Goal: Check status: Check status

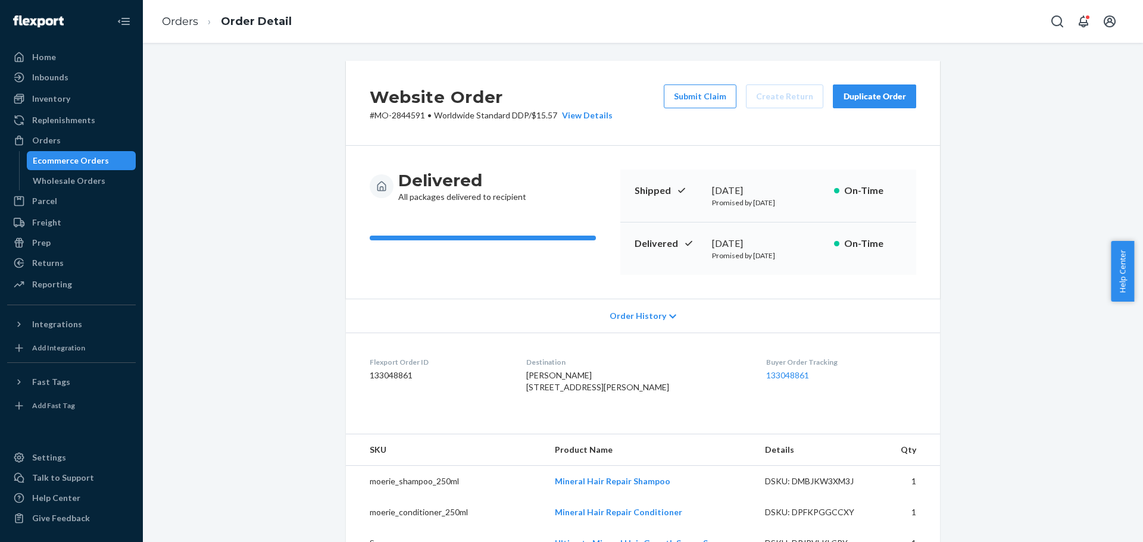
scroll to position [495, 0]
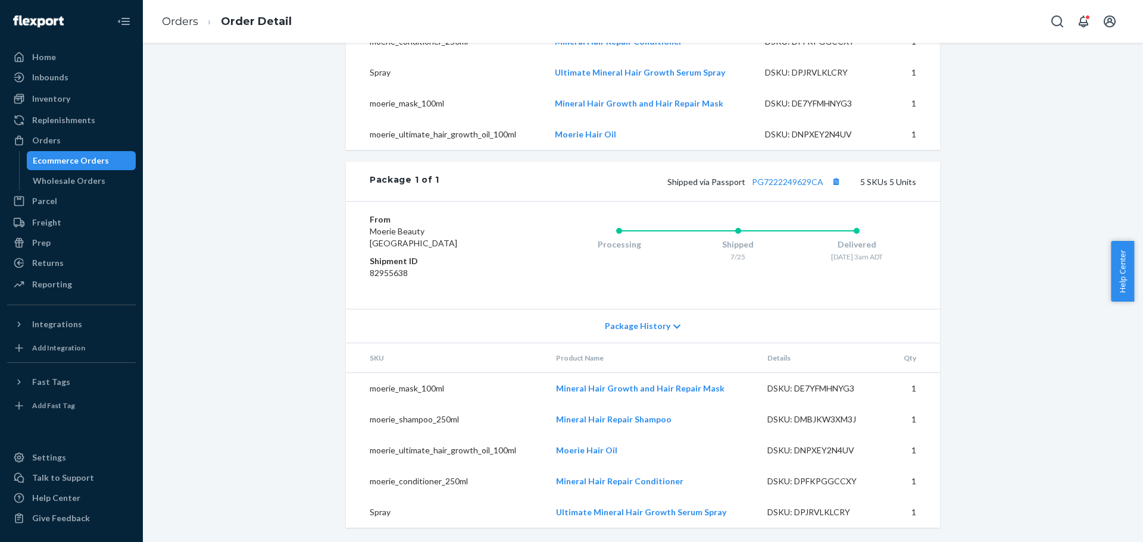
click at [300, 120] on div "Website Order # MO-2844591 • Worldwide Standard DDP / $15.57 View Details Submi…" at bounding box center [643, 66] width 982 height 953
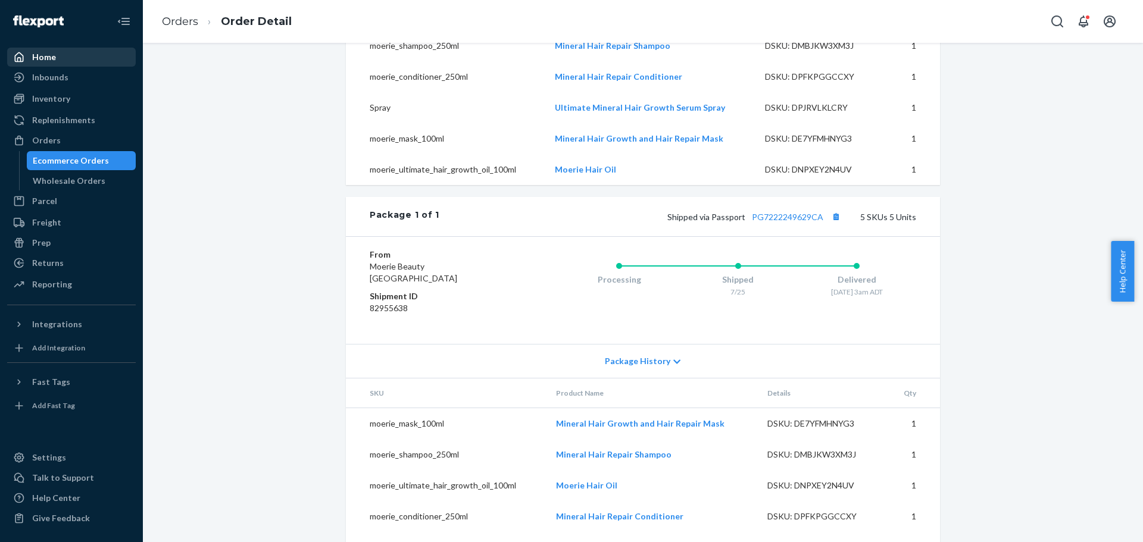
scroll to position [435, 0]
click at [85, 146] on div "Orders" at bounding box center [71, 140] width 126 height 17
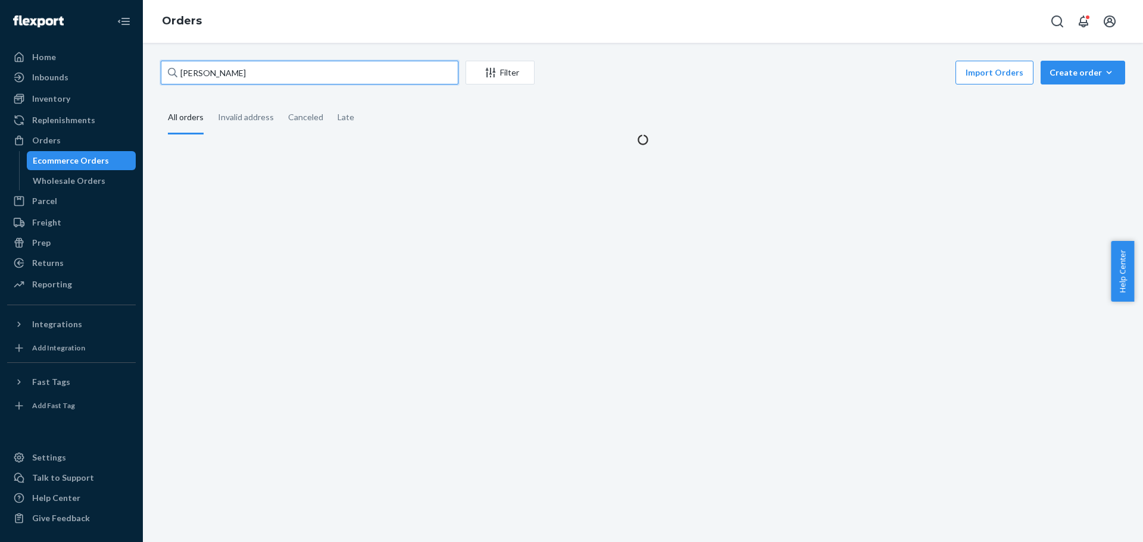
click at [220, 76] on input "[PERSON_NAME]" at bounding box center [310, 73] width 298 height 24
paste input "2992066"
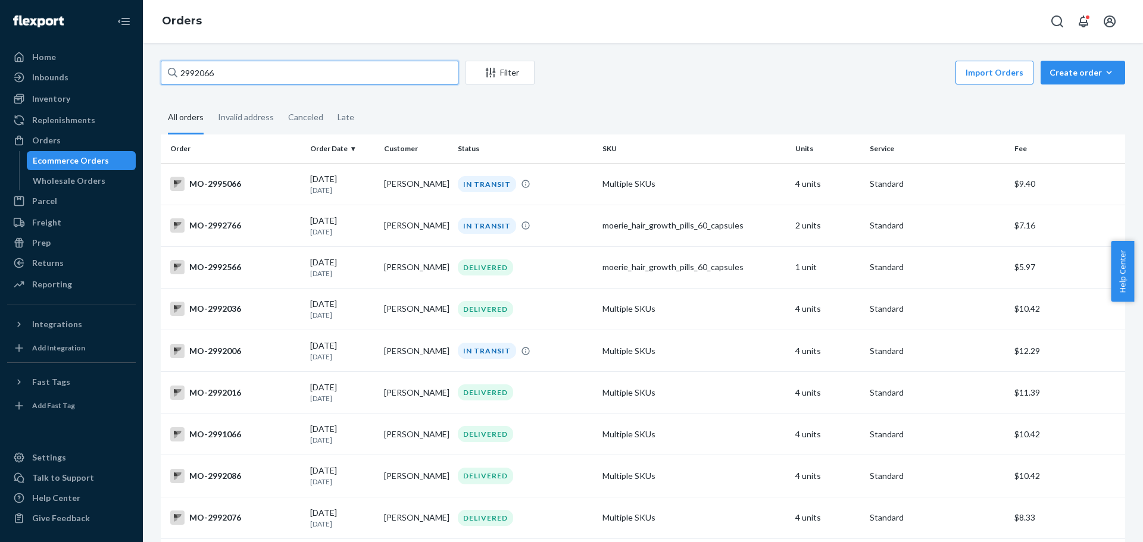
click at [240, 80] on input "2992066" at bounding box center [310, 73] width 298 height 24
click at [240, 74] on input "2992066" at bounding box center [310, 73] width 298 height 24
click at [210, 74] on input "2992066" at bounding box center [310, 73] width 298 height 24
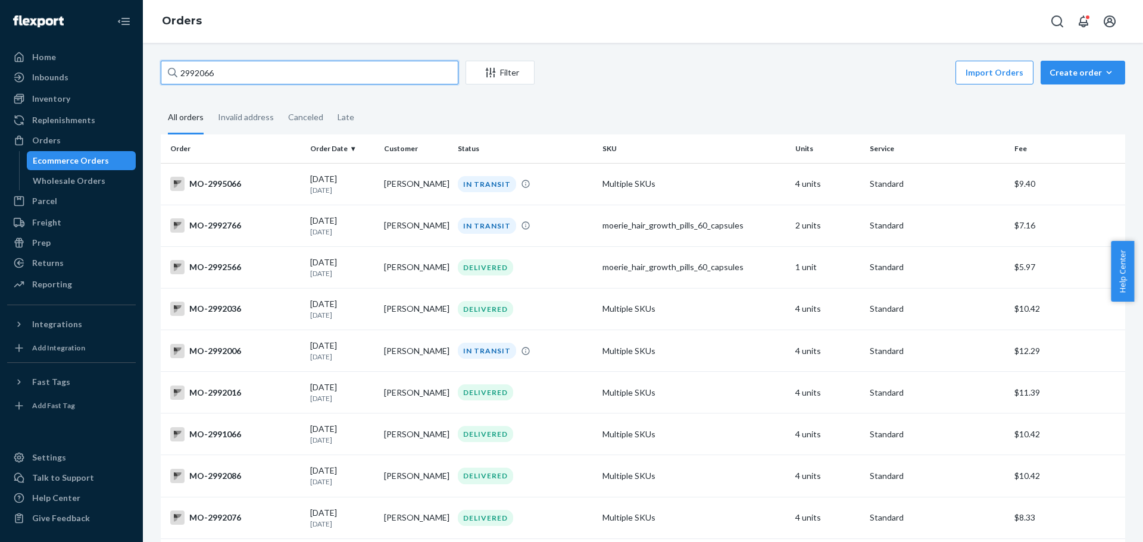
paste input "70"
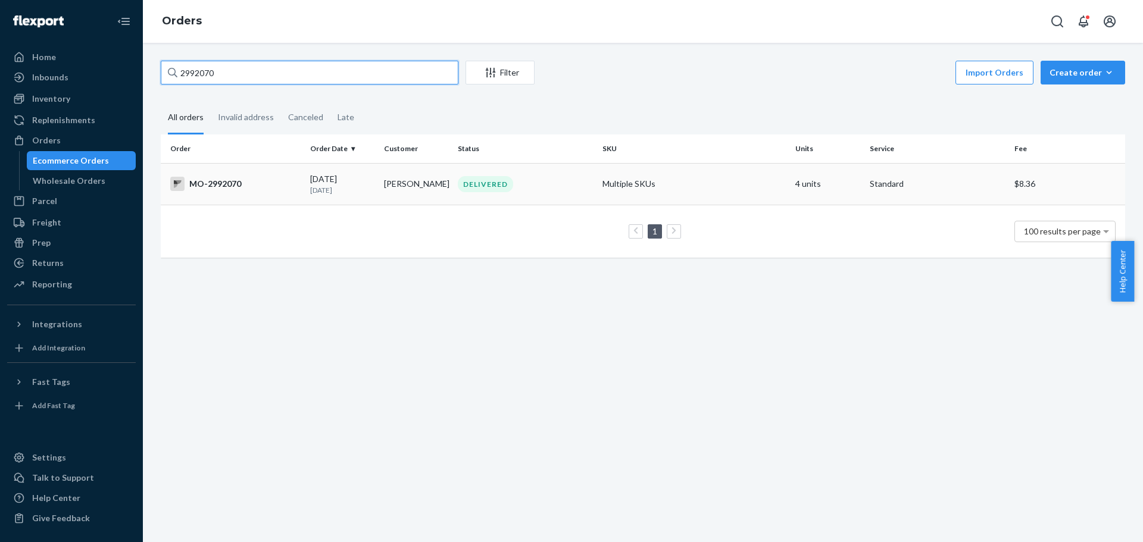
type input "2992070"
click at [220, 180] on div "MO-2992070" at bounding box center [235, 184] width 130 height 14
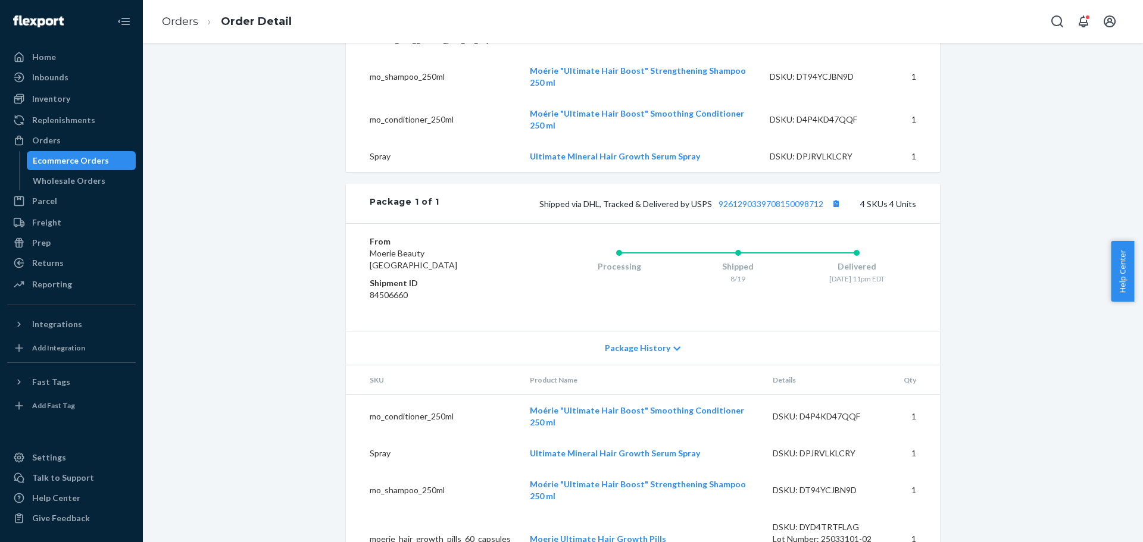
scroll to position [492, 0]
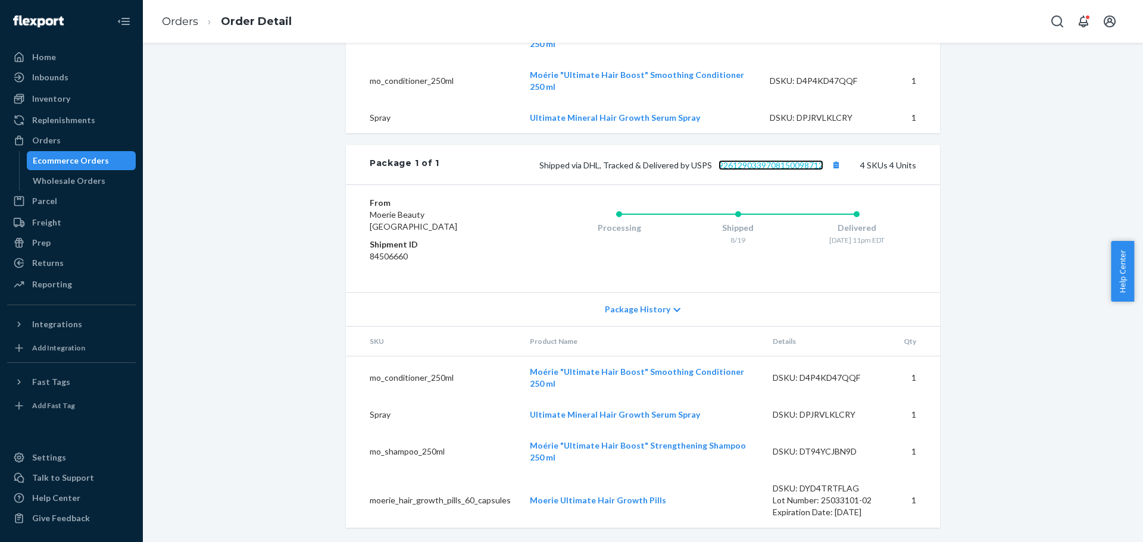
click at [763, 170] on link "9261290339708150098712" at bounding box center [771, 165] width 105 height 10
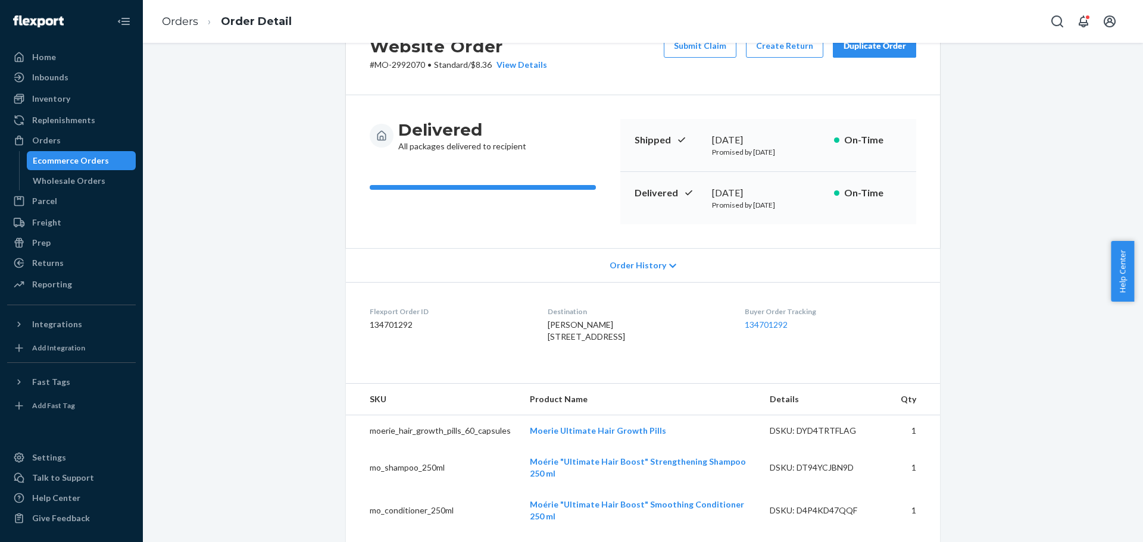
scroll to position [0, 0]
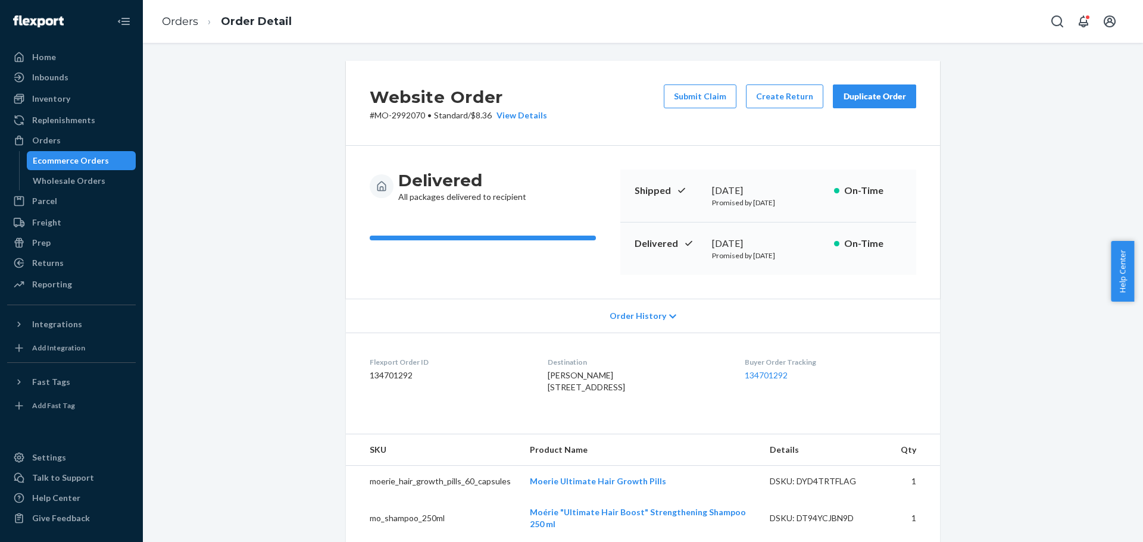
click at [402, 114] on p "# MO-2992070 • Standard / $8.36 View Details" at bounding box center [458, 116] width 177 height 12
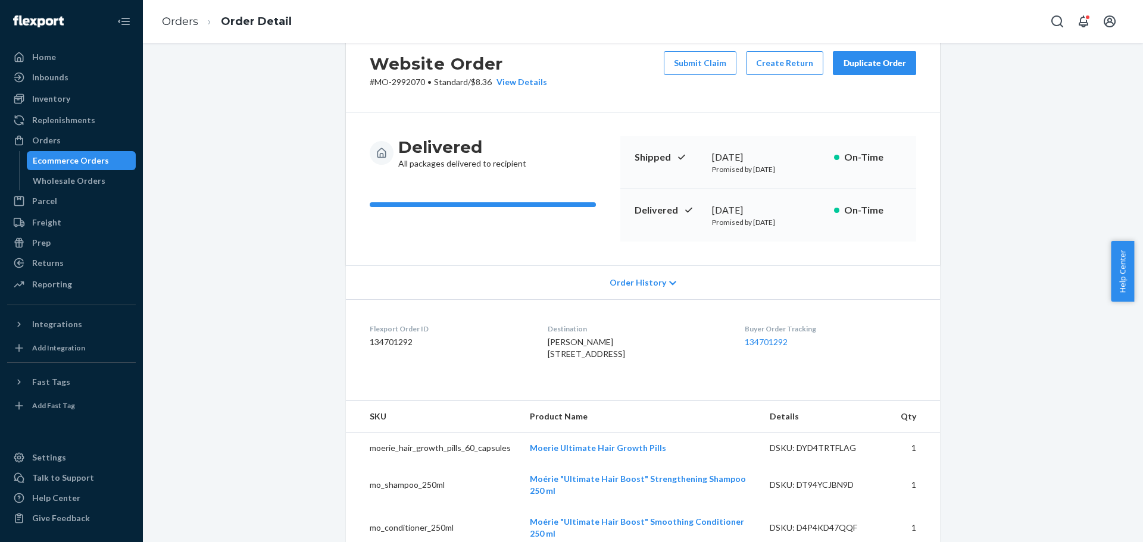
scroll to position [60, 0]
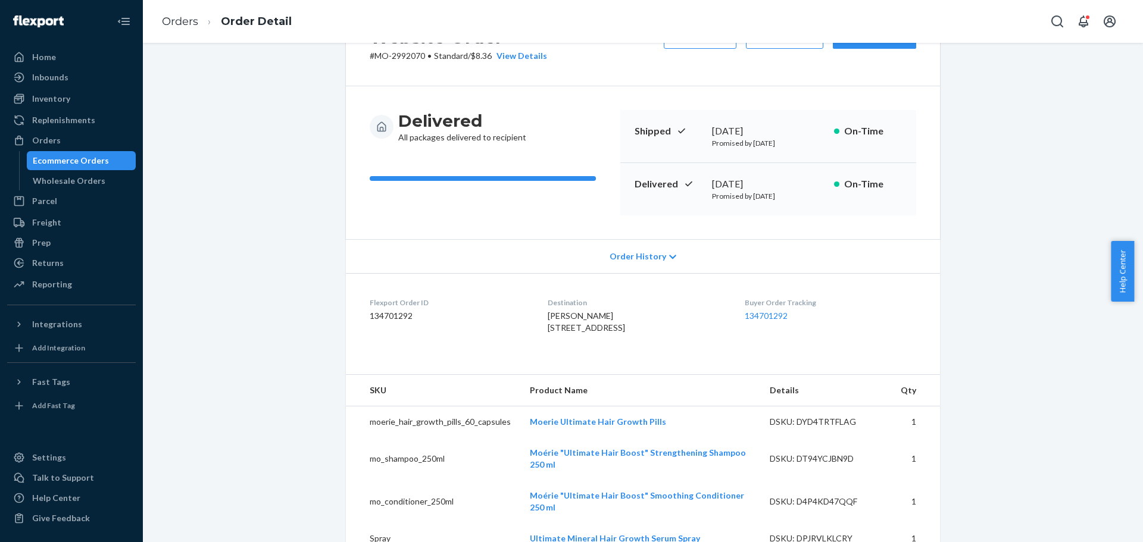
drag, startPoint x: 536, startPoint y: 330, endPoint x: 609, endPoint y: 336, distance: 72.9
click at [609, 333] on span "[PERSON_NAME] [STREET_ADDRESS]" at bounding box center [586, 322] width 77 height 22
copy span "[STREET_ADDRESS]"
click at [112, 146] on div "Orders" at bounding box center [71, 140] width 126 height 17
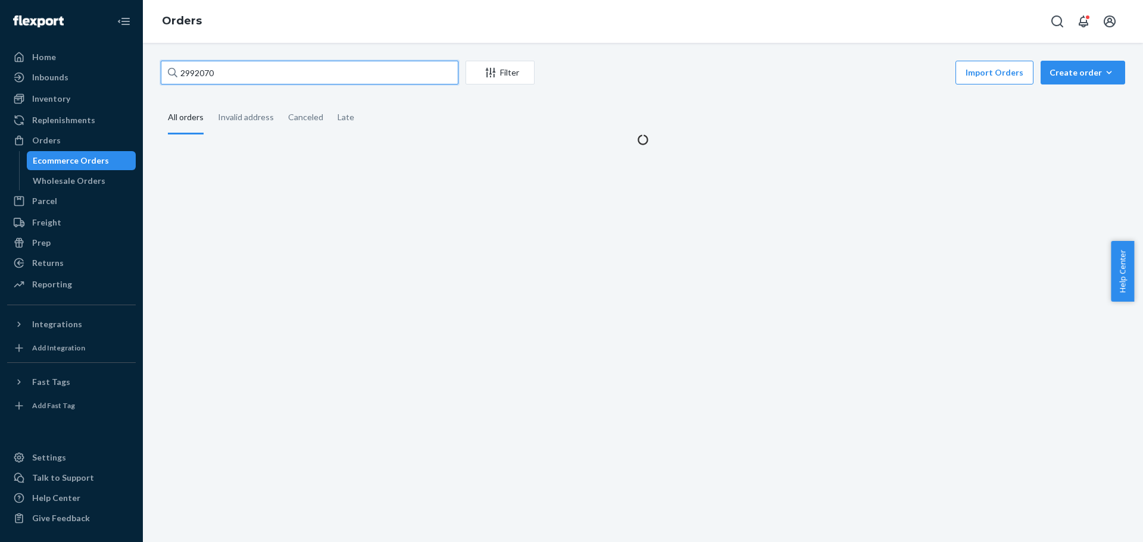
click at [207, 73] on input "2992070" at bounding box center [310, 73] width 298 height 24
paste input "8489"
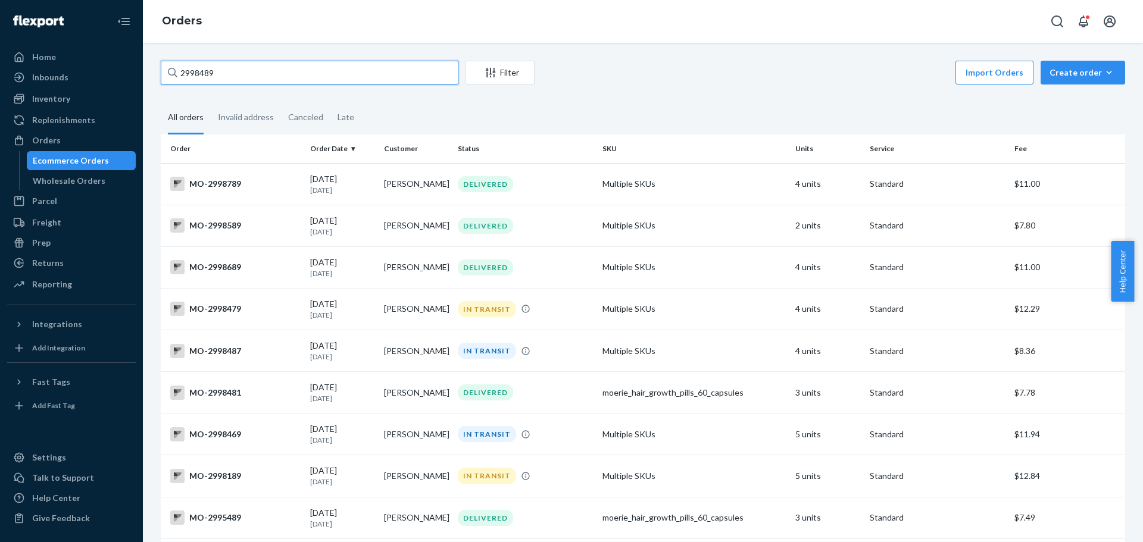
click at [211, 72] on input "2998489" at bounding box center [310, 73] width 298 height 24
paste input "7"
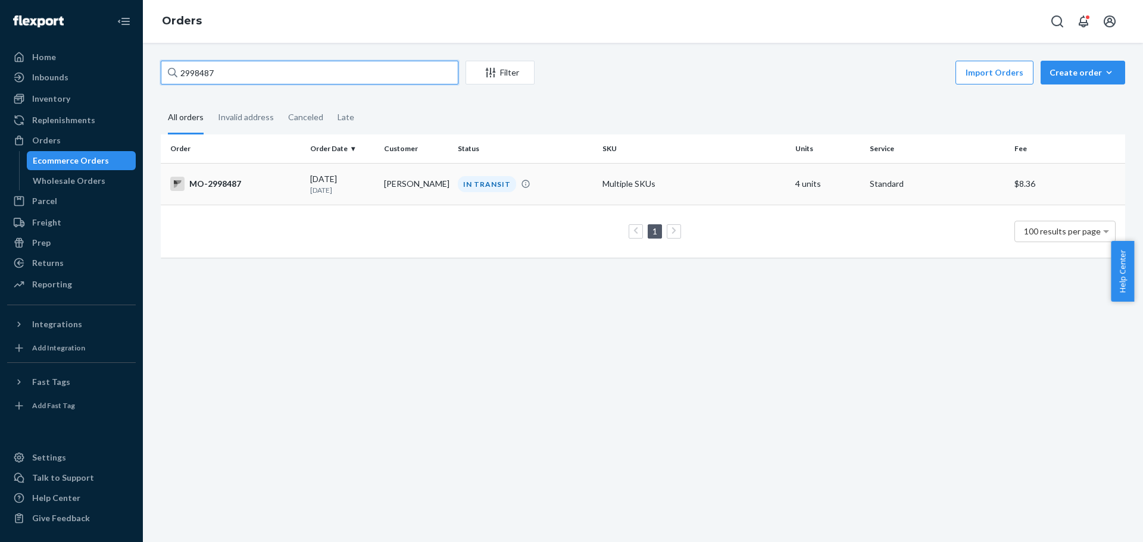
type input "2998487"
click at [264, 186] on div "MO-2998487" at bounding box center [235, 184] width 130 height 14
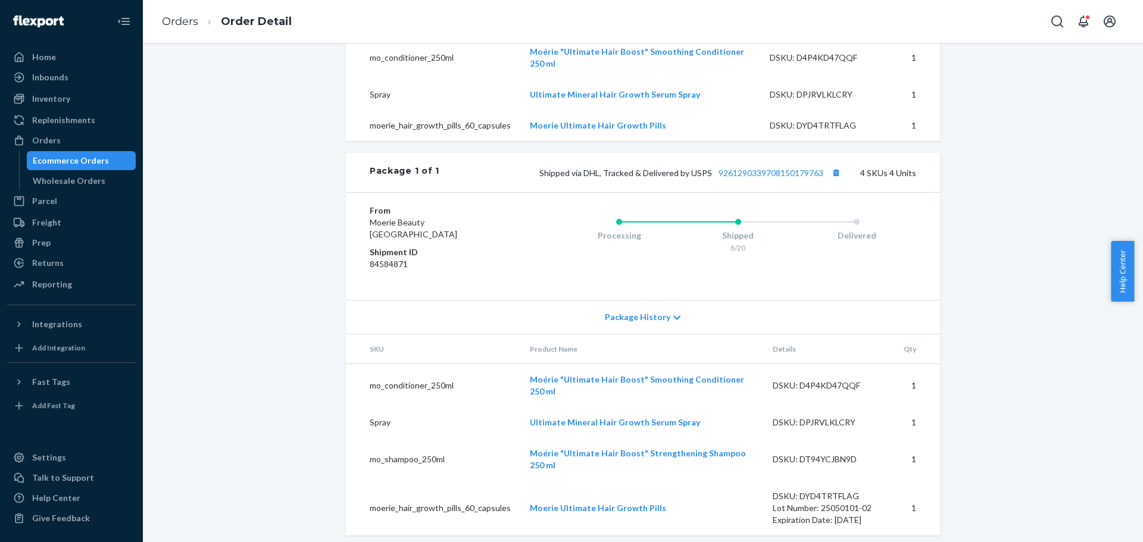
scroll to position [492, 0]
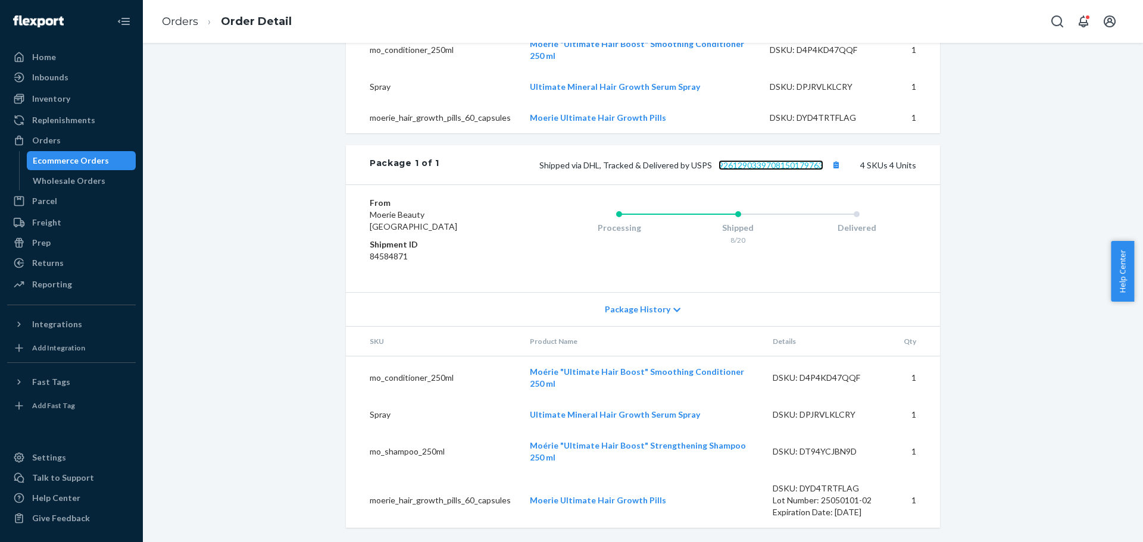
click at [757, 170] on link "9261290339708150179763" at bounding box center [771, 165] width 105 height 10
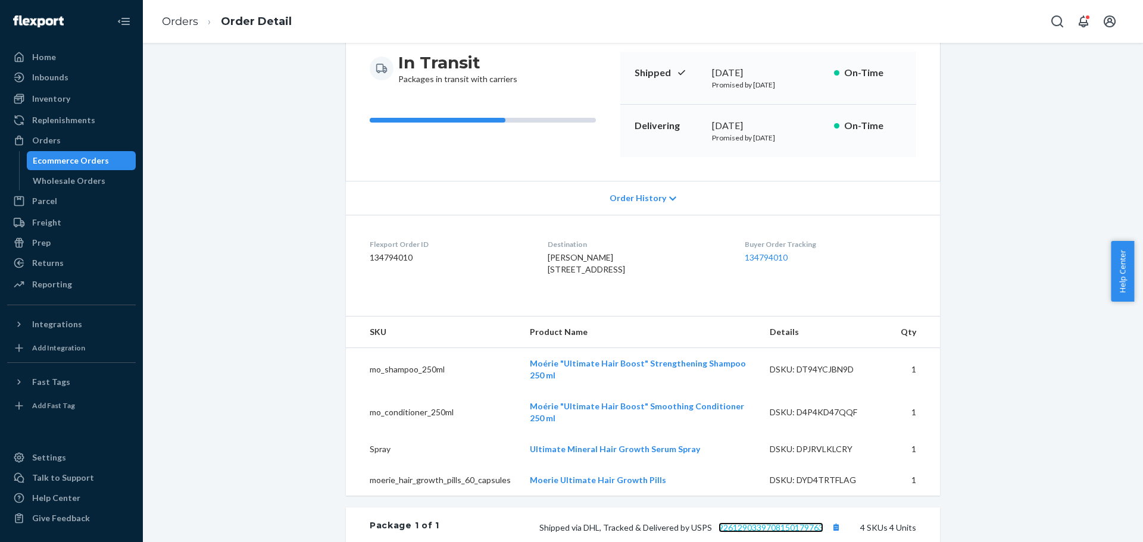
scroll to position [76, 0]
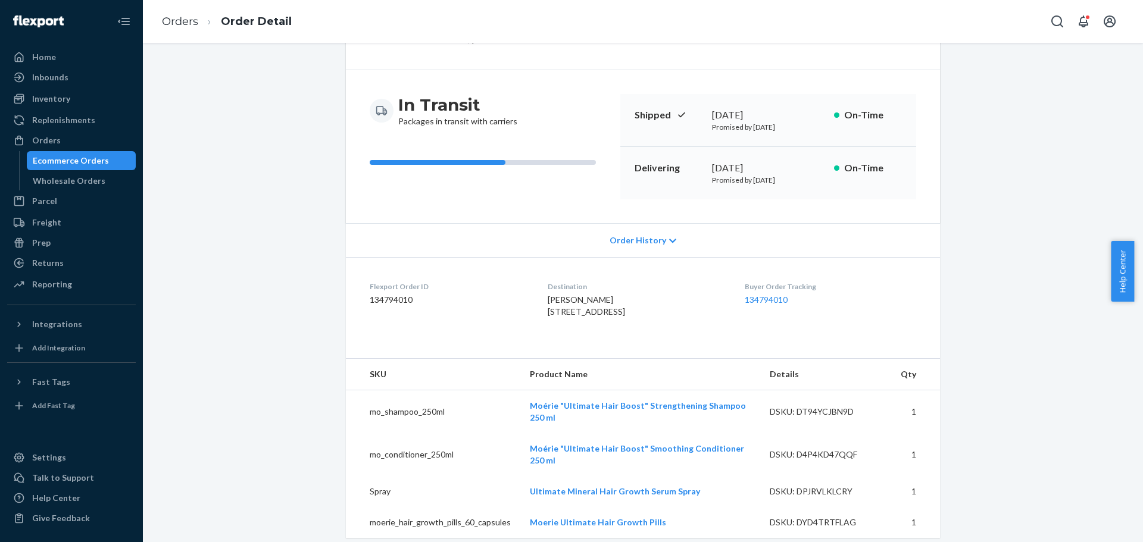
drag, startPoint x: 536, startPoint y: 312, endPoint x: 611, endPoint y: 321, distance: 75.6
click at [611, 317] on span "[PERSON_NAME] [STREET_ADDRESS]" at bounding box center [586, 306] width 77 height 22
copy span "[STREET_ADDRESS]"
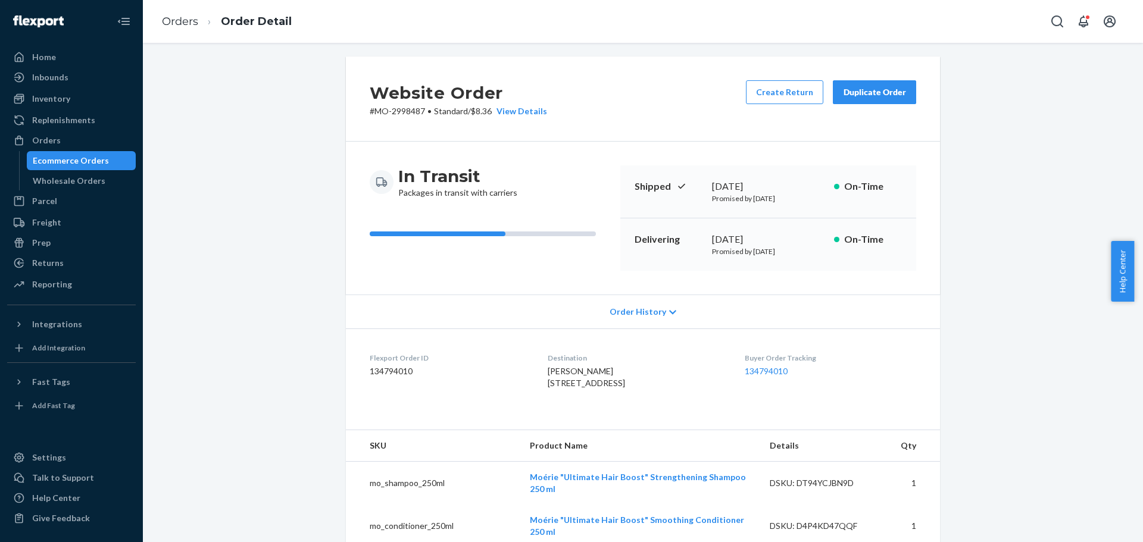
scroll to position [0, 0]
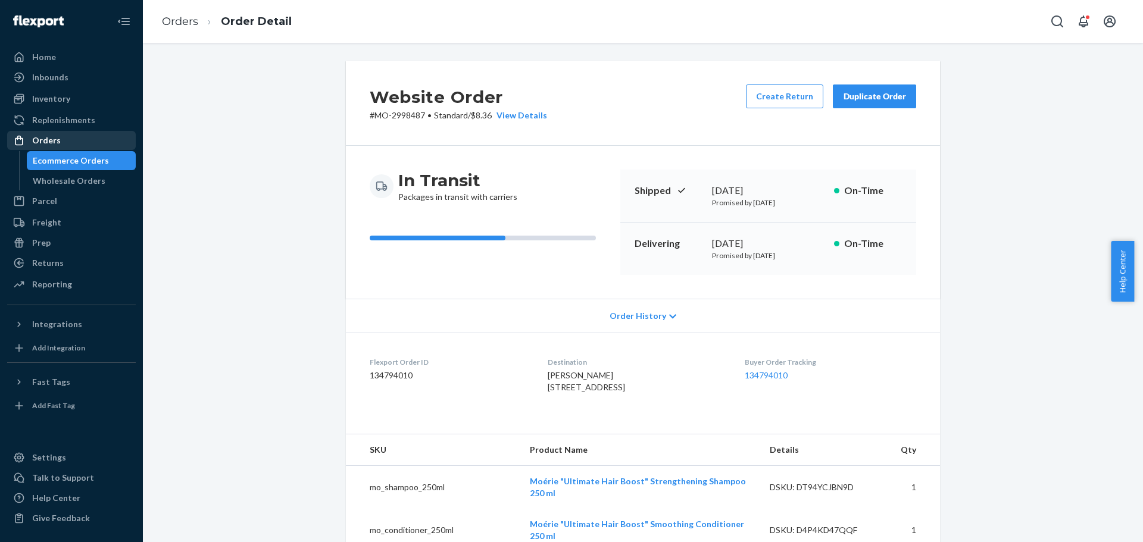
drag, startPoint x: 108, startPoint y: 149, endPoint x: 120, endPoint y: 133, distance: 19.9
click at [108, 149] on link "Orders" at bounding box center [71, 140] width 129 height 19
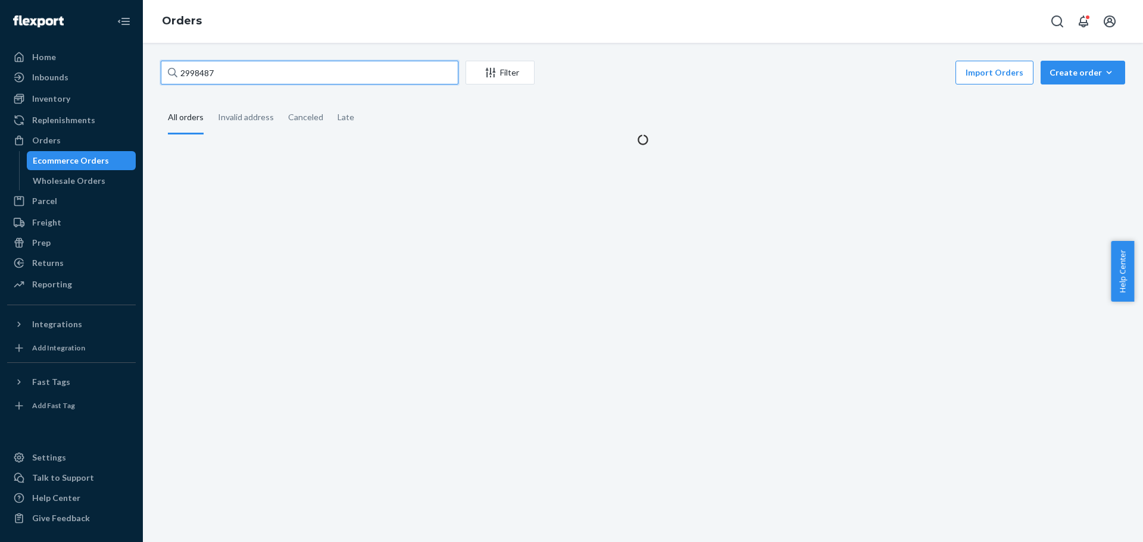
click at [201, 66] on input "2998487" at bounding box center [310, 73] width 298 height 24
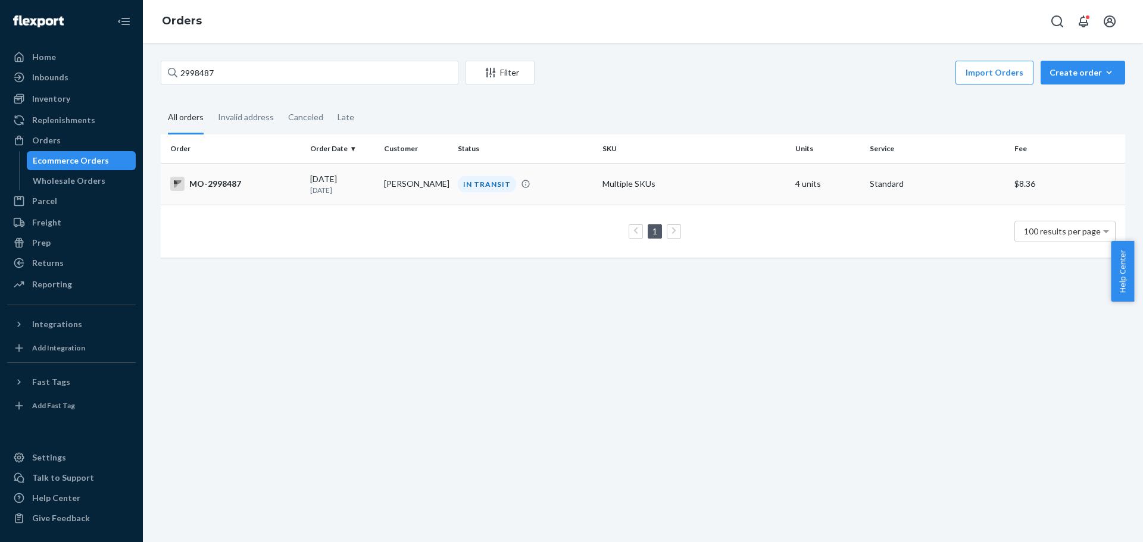
click at [237, 185] on div "MO-2998487" at bounding box center [235, 184] width 130 height 14
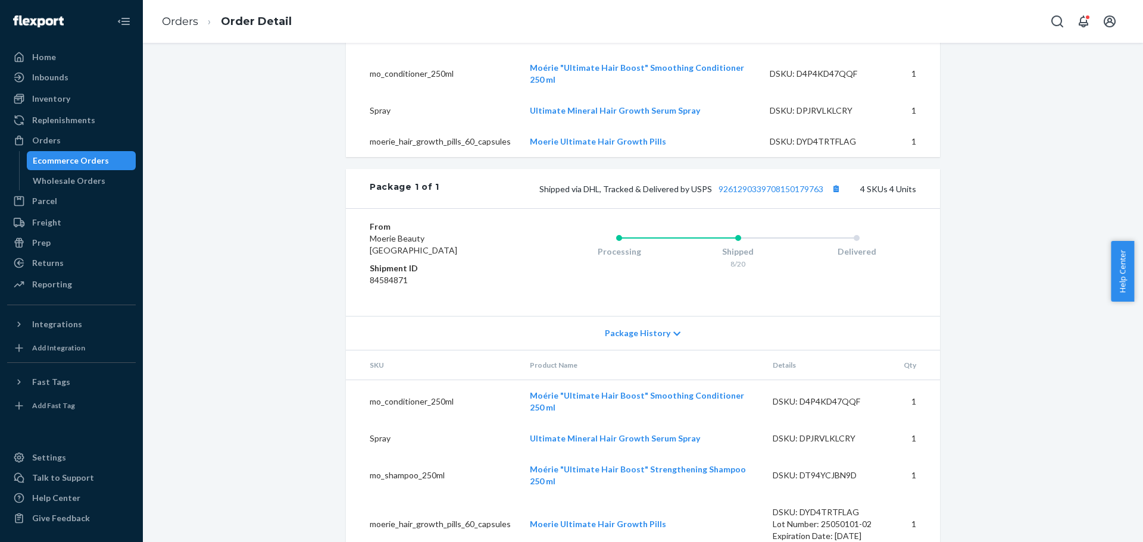
scroll to position [492, 0]
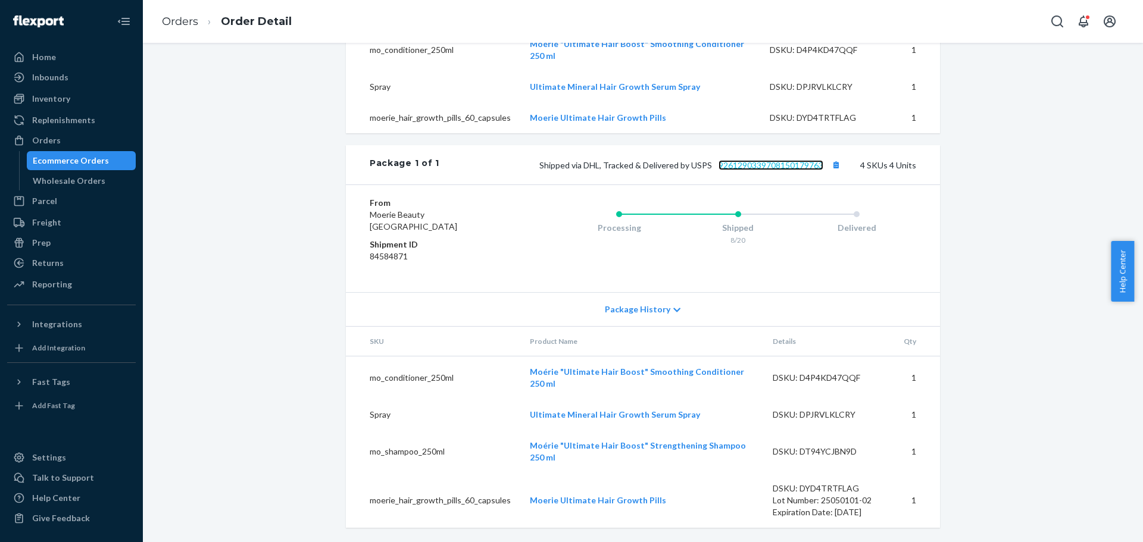
click at [776, 170] on link "9261290339708150179763" at bounding box center [771, 165] width 105 height 10
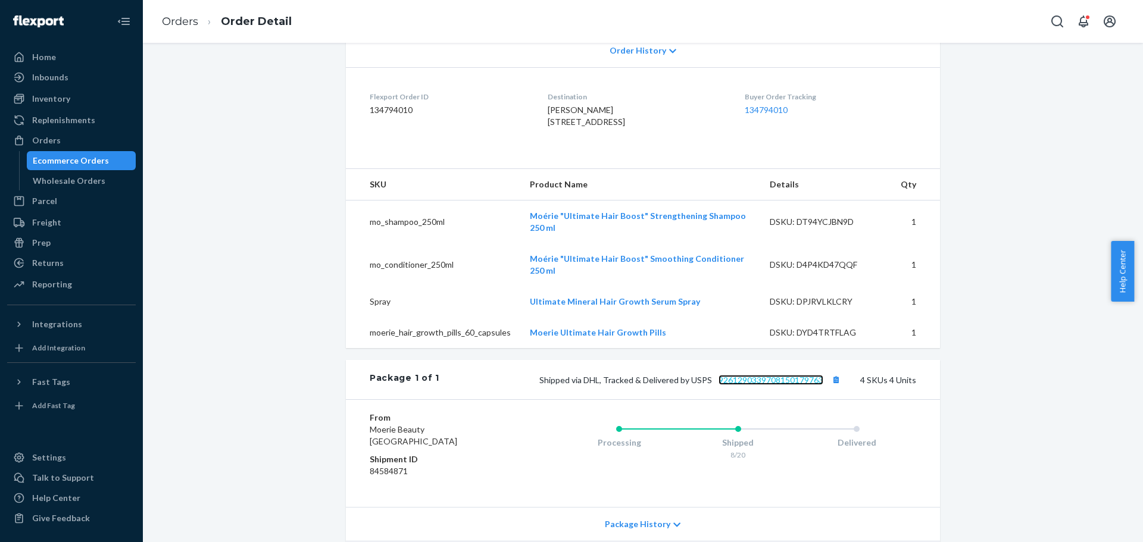
scroll to position [298, 0]
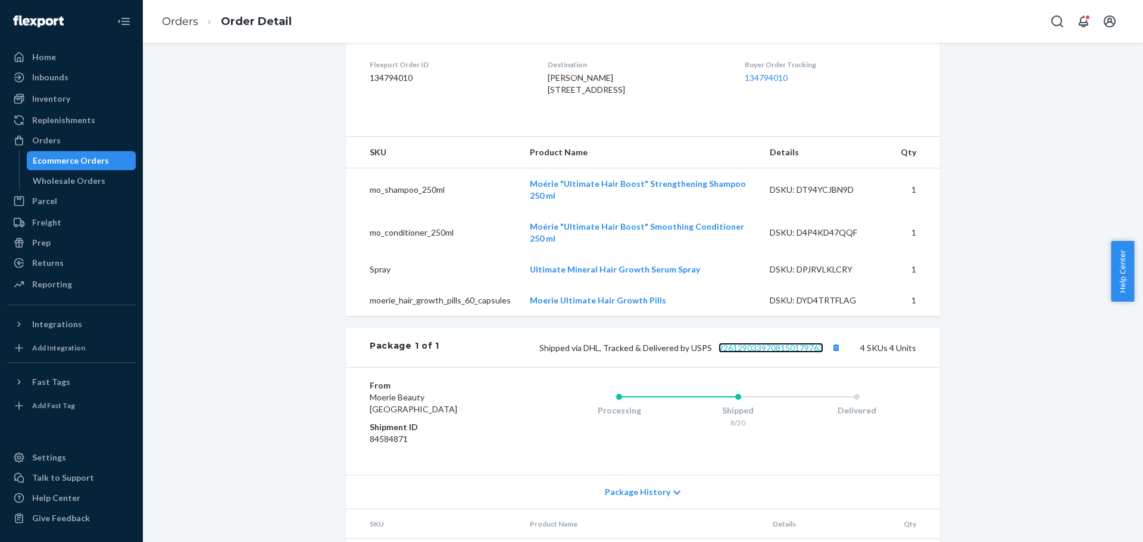
click at [770, 353] on link "9261290339708150179763" at bounding box center [771, 348] width 105 height 10
click at [54, 146] on div "Orders" at bounding box center [46, 141] width 29 height 12
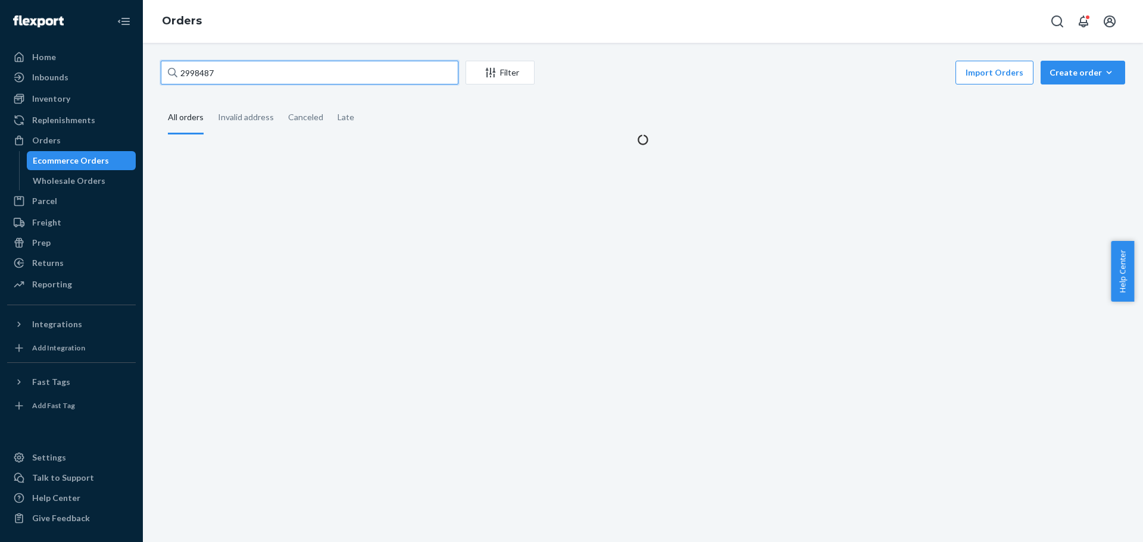
click at [198, 72] on input "2998487" at bounding box center [310, 73] width 298 height 24
paste input "610993"
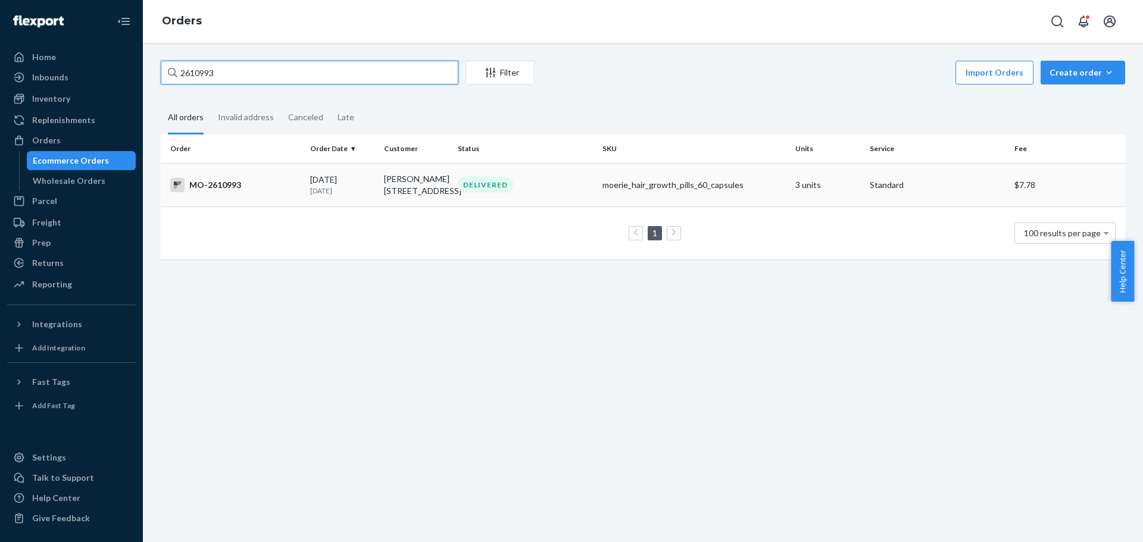
type input "2610993"
click at [301, 188] on td "MO-2610993" at bounding box center [233, 184] width 145 height 43
